Goal: Transaction & Acquisition: Purchase product/service

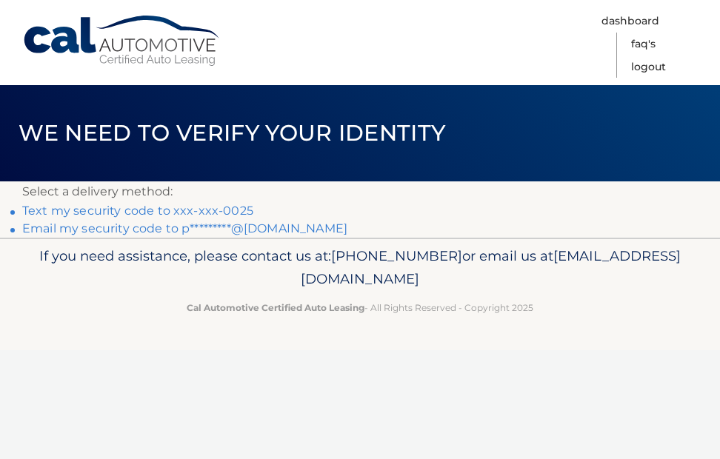
click at [131, 212] on link "Text my security code to xxx-xxx-0025" at bounding box center [137, 211] width 231 height 14
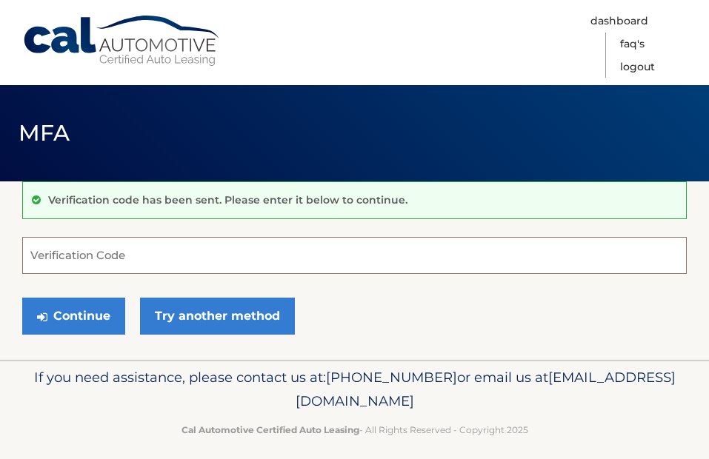
click at [56, 258] on input "Verification Code" at bounding box center [354, 255] width 665 height 37
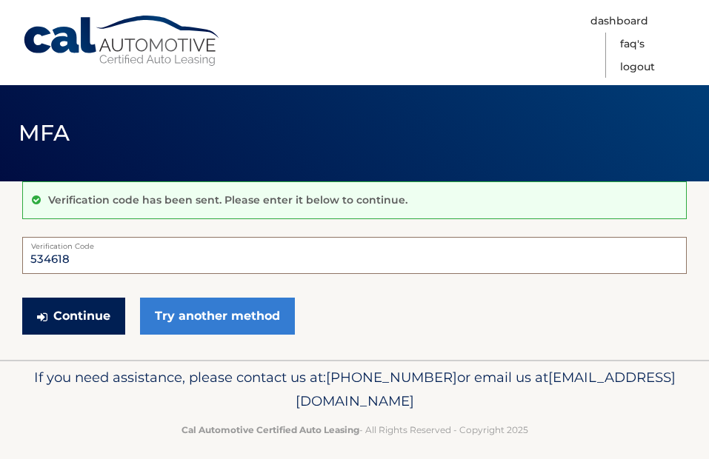
type input "534618"
click at [57, 309] on button "Continue" at bounding box center [73, 316] width 103 height 37
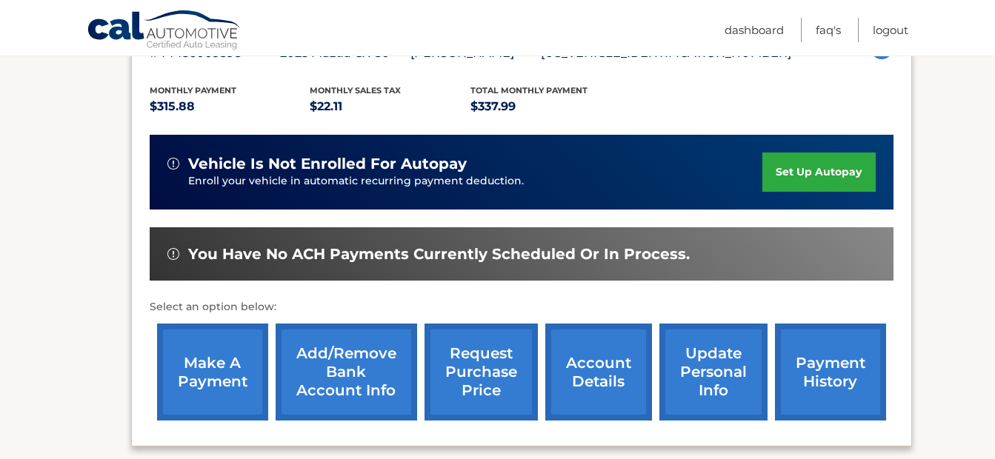
scroll to position [304, 0]
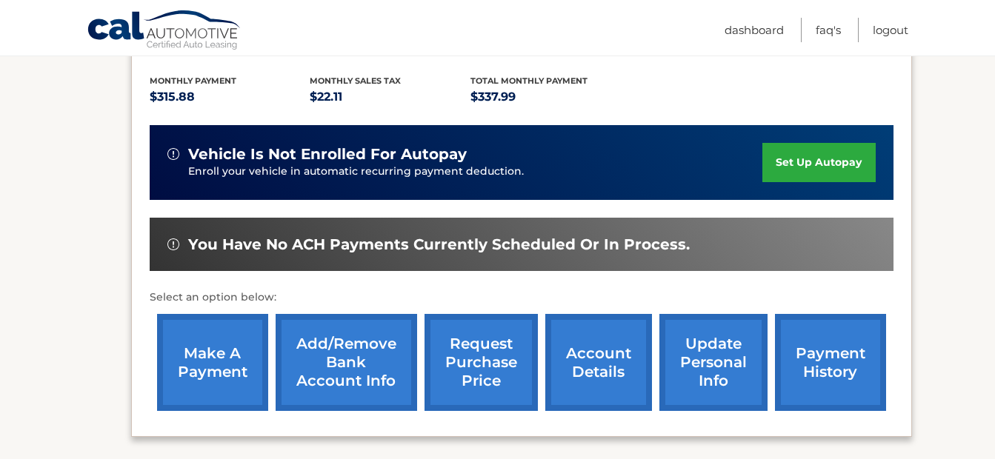
click at [193, 348] on link "make a payment" at bounding box center [212, 362] width 111 height 97
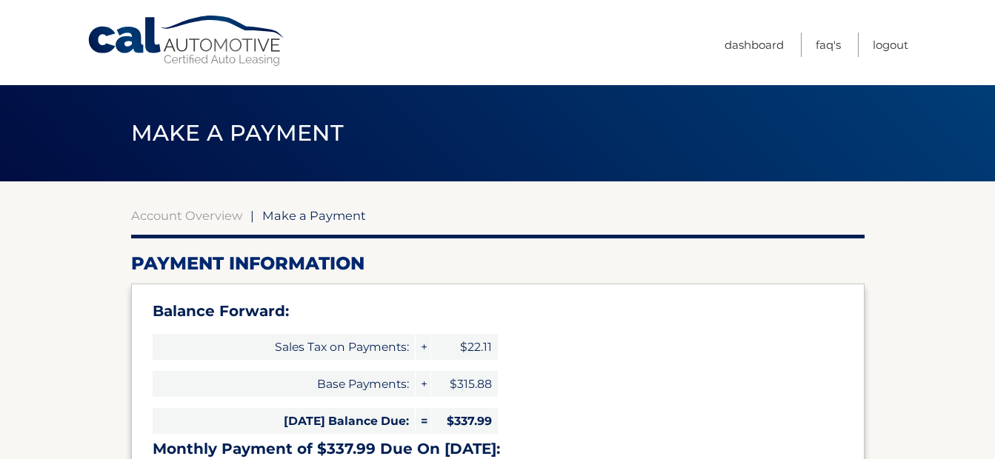
select select "YmFmMzY3YjgtYjYyMC00NTA2LTgxY2ItMDFkYzQzZDBmNTRj"
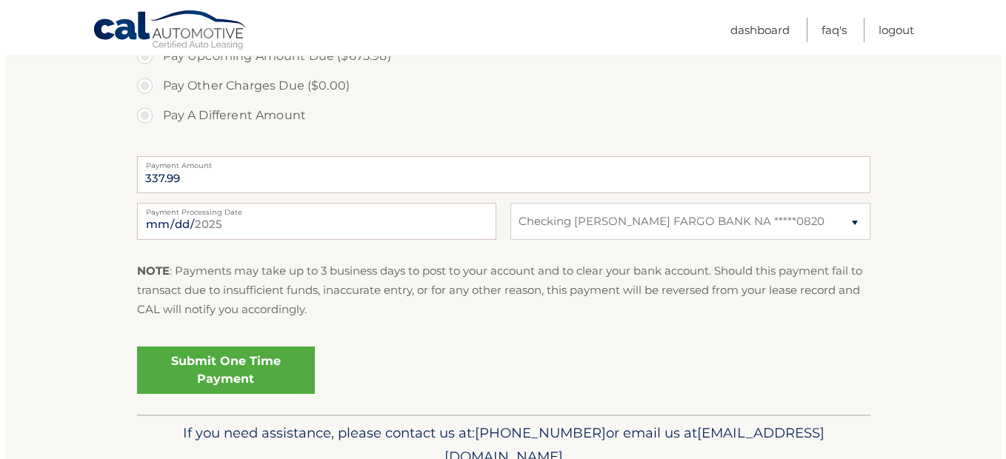
scroll to position [643, 0]
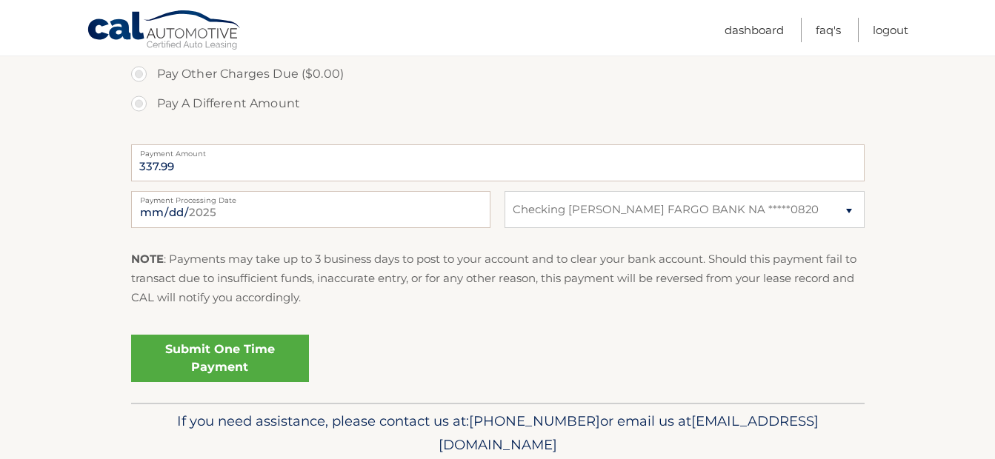
click at [216, 354] on link "Submit One Time Payment" at bounding box center [220, 358] width 178 height 47
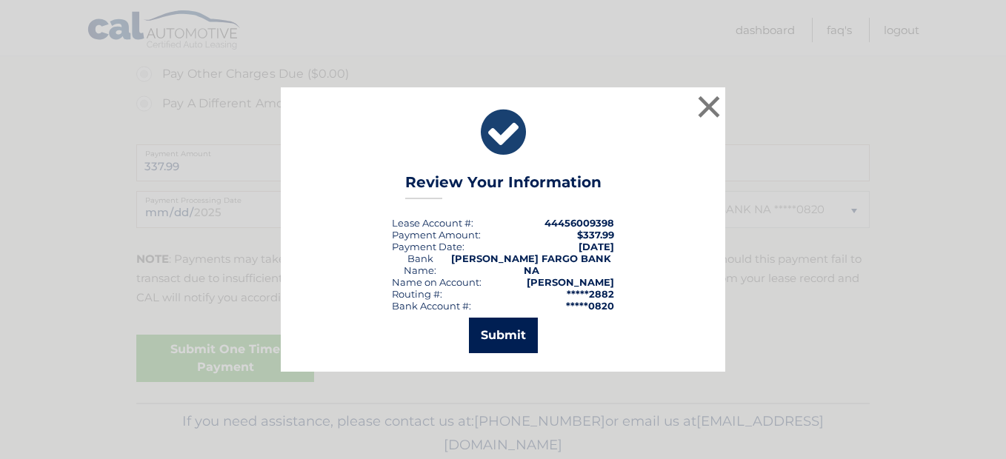
click at [491, 335] on button "Submit" at bounding box center [503, 336] width 69 height 36
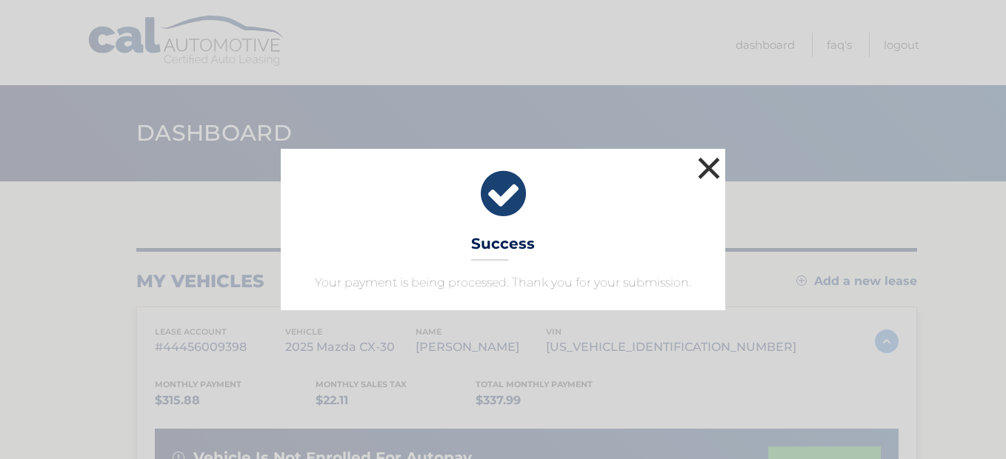
click at [714, 159] on button "×" at bounding box center [709, 168] width 30 height 30
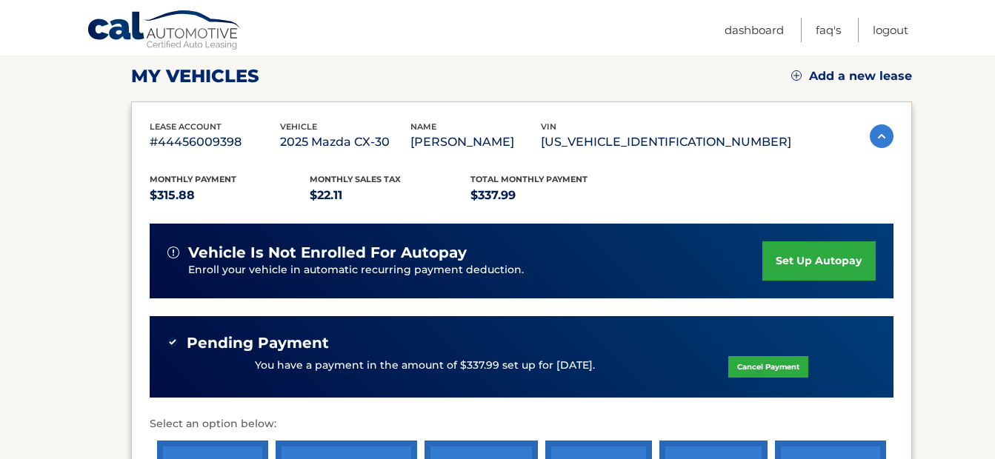
scroll to position [186, 0]
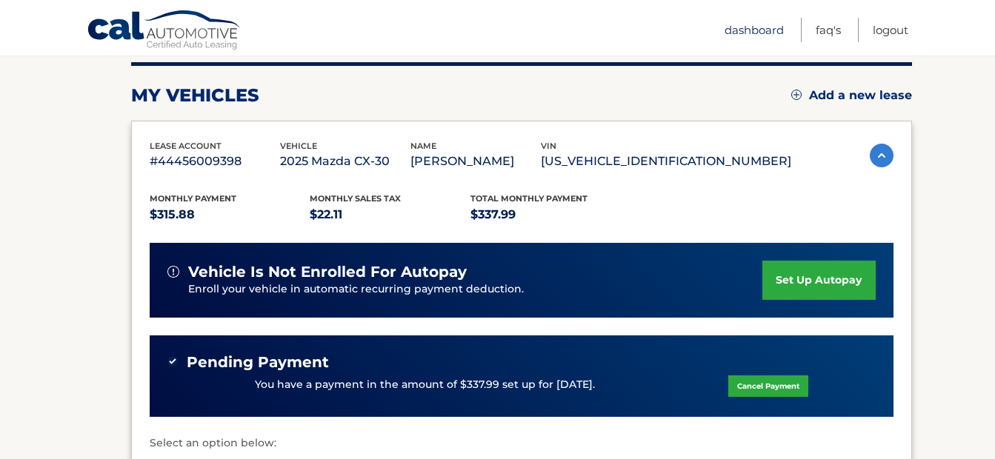
click at [755, 26] on link "Dashboard" at bounding box center [754, 30] width 59 height 24
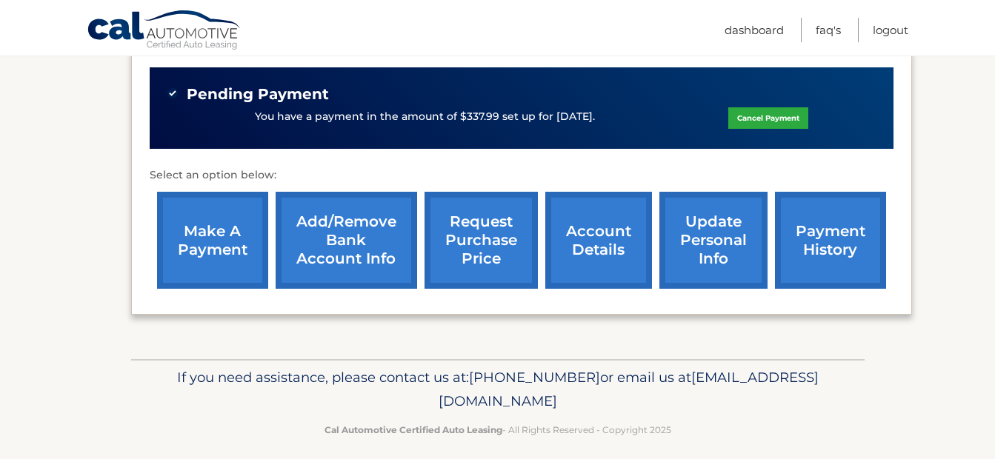
scroll to position [467, 0]
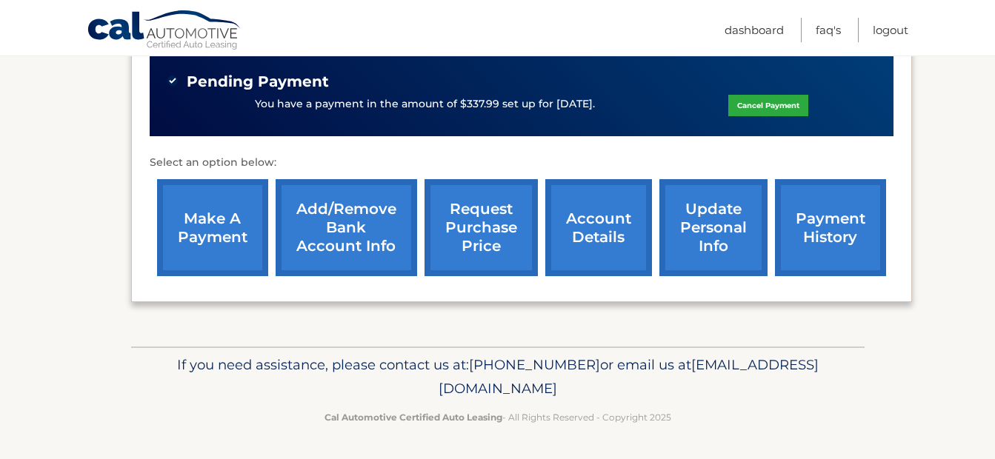
click at [615, 222] on link "account details" at bounding box center [598, 227] width 107 height 97
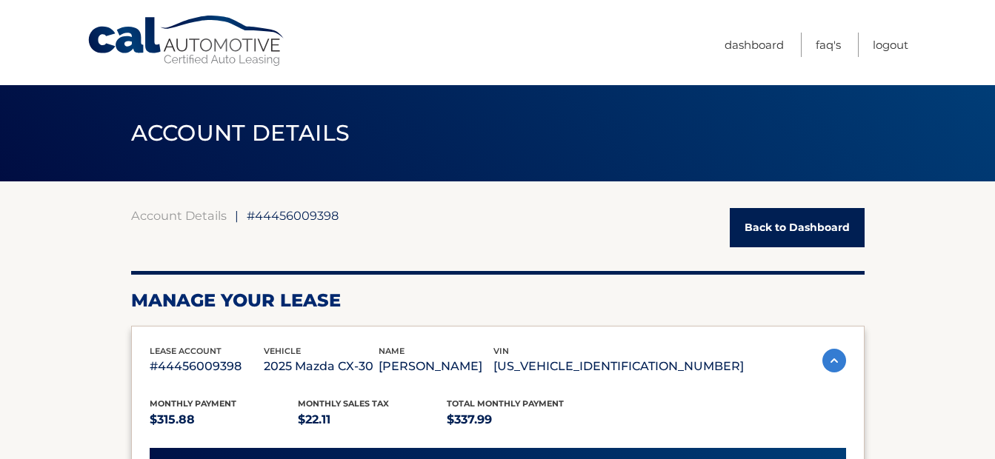
click at [774, 224] on link "Back to Dashboard" at bounding box center [797, 227] width 135 height 39
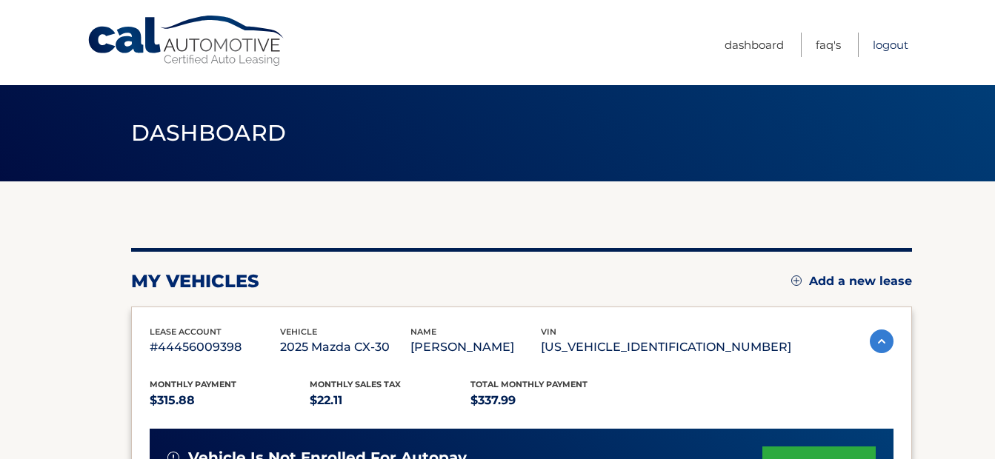
click at [900, 45] on link "Logout" at bounding box center [891, 45] width 36 height 24
